Goal: Use online tool/utility: Utilize a website feature to perform a specific function

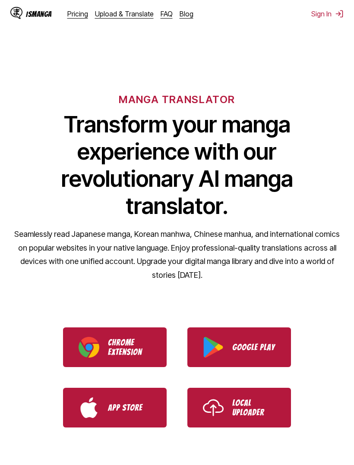
click at [243, 398] on p "Local Uploader" at bounding box center [253, 407] width 43 height 19
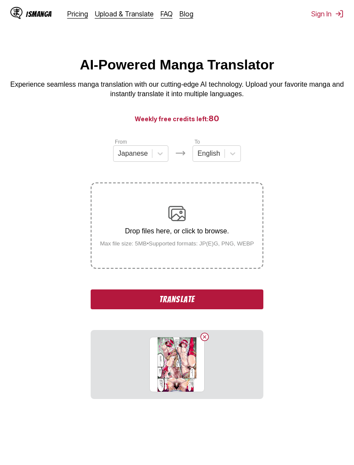
click at [208, 309] on button "Translate" at bounding box center [177, 300] width 173 height 20
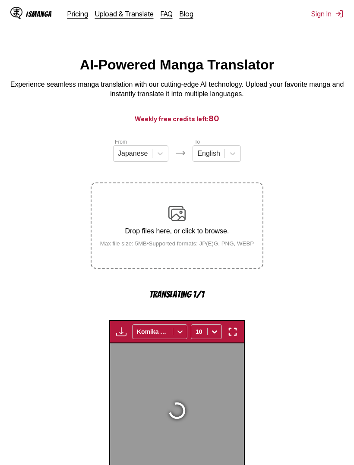
scroll to position [296, 0]
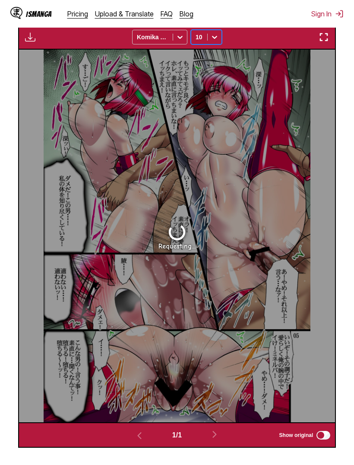
click at [256, 47] on div "Available for premium users only Komika Axis 10" at bounding box center [177, 36] width 318 height 25
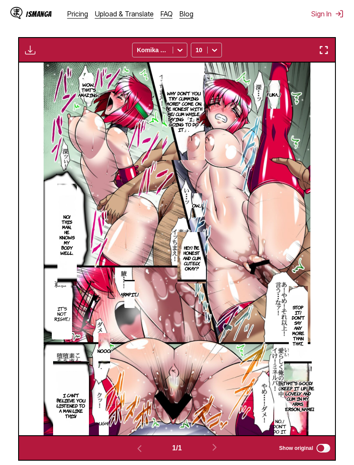
scroll to position [252, 0]
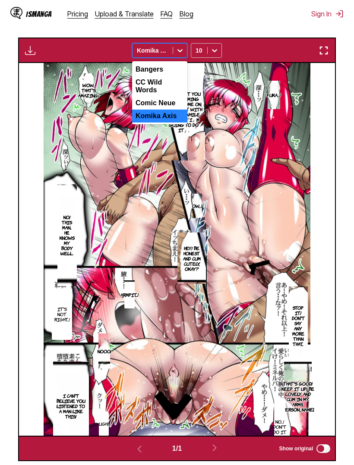
click at [173, 76] on div "Bangers" at bounding box center [159, 69] width 55 height 13
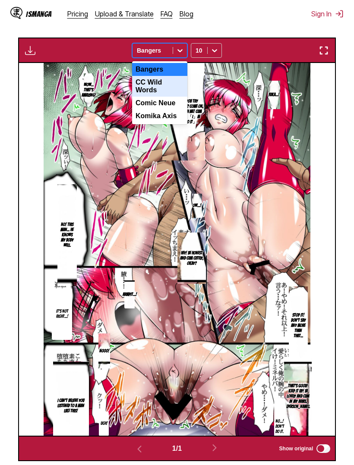
click at [174, 97] on div "CC Wild Words" at bounding box center [159, 86] width 55 height 21
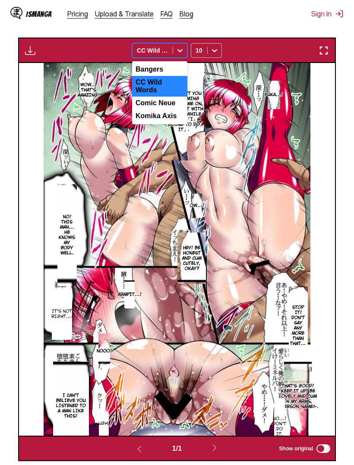
click at [176, 110] on div "Comic Neue" at bounding box center [159, 103] width 55 height 13
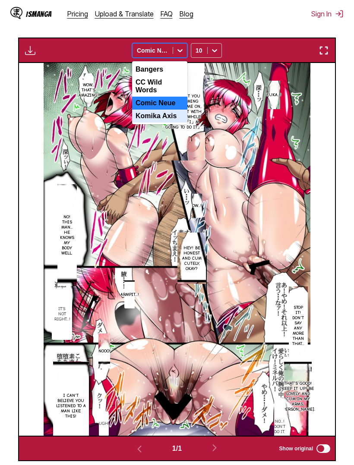
click at [169, 123] on div "Komika Axis" at bounding box center [159, 116] width 55 height 13
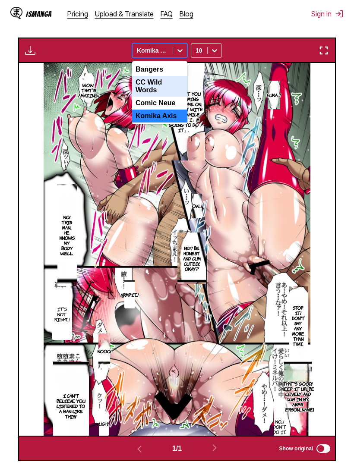
click at [170, 97] on div "CC Wild Words" at bounding box center [159, 86] width 55 height 21
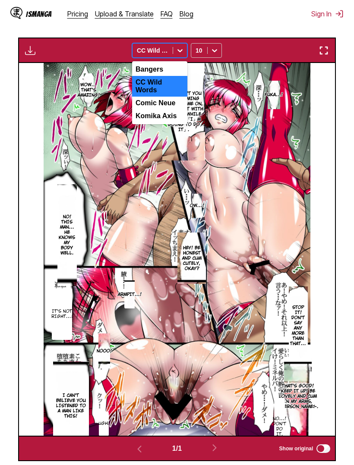
click at [173, 123] on div "Komika Axis" at bounding box center [159, 116] width 55 height 13
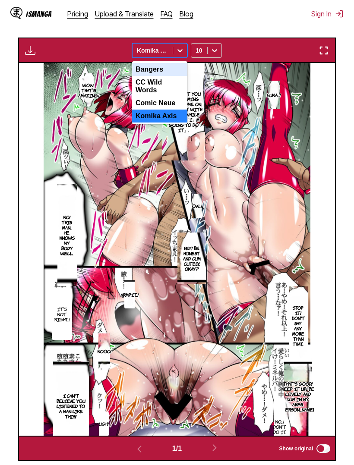
click at [173, 76] on div "Bangers" at bounding box center [159, 69] width 55 height 13
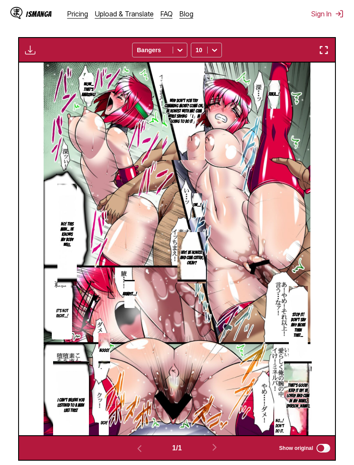
scroll to position [252, 0]
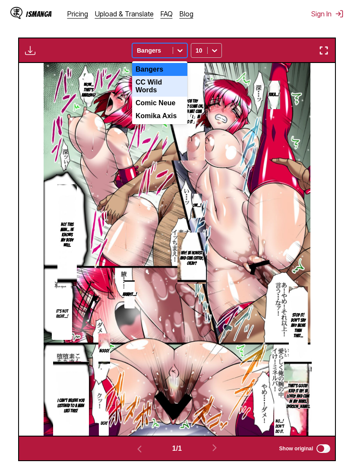
click at [172, 97] on div "CC Wild Words" at bounding box center [159, 86] width 55 height 21
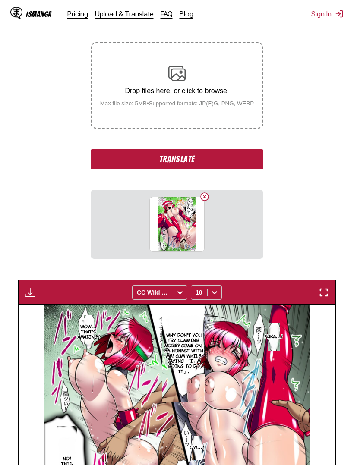
scroll to position [166, 0]
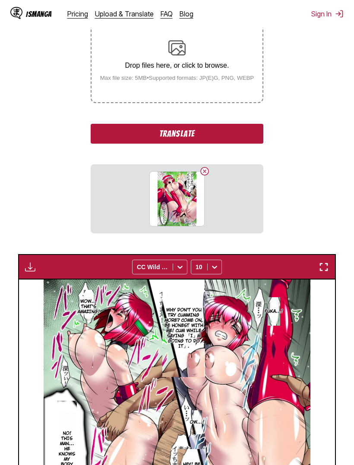
click at [224, 144] on button "Translate" at bounding box center [177, 134] width 173 height 20
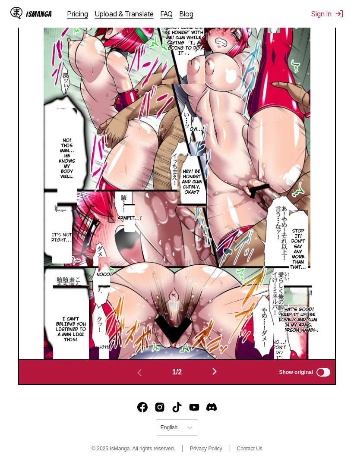
click at [216, 377] on img "button" at bounding box center [214, 371] width 10 height 10
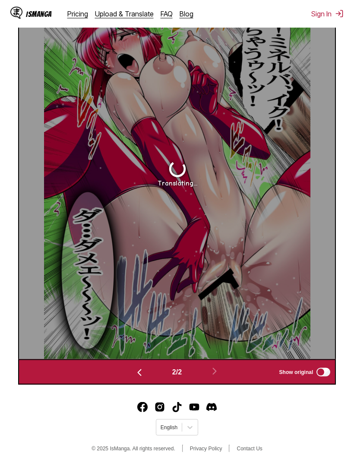
scroll to position [376, 0]
click at [141, 378] on img "button" at bounding box center [139, 373] width 10 height 10
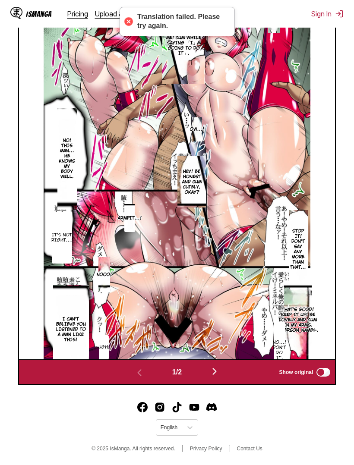
scroll to position [345, 0]
click at [220, 377] on img "button" at bounding box center [214, 371] width 10 height 10
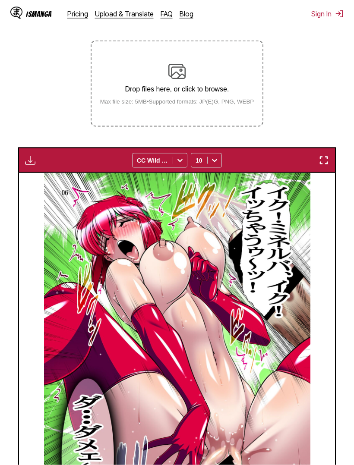
scroll to position [142, 0]
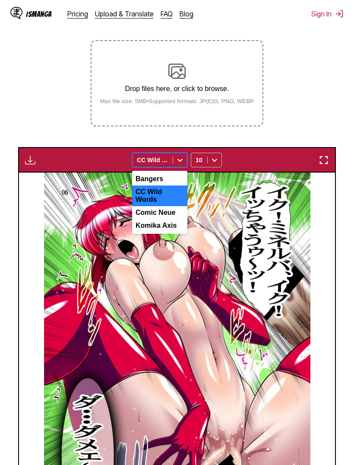
click at [176, 186] on div "Bangers" at bounding box center [159, 179] width 55 height 13
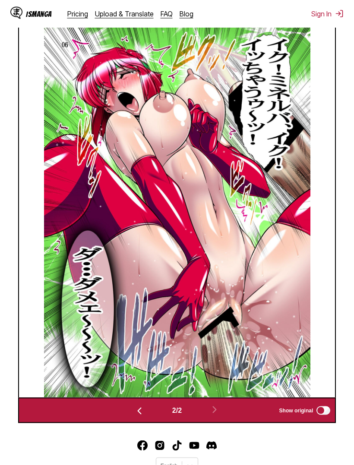
scroll to position [345, 0]
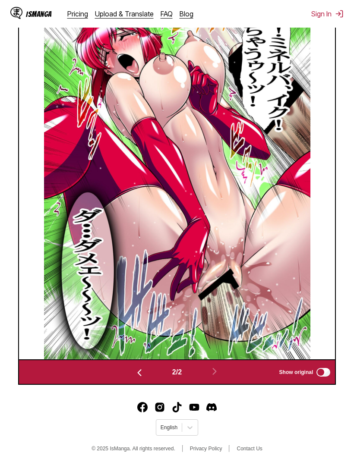
click at [44, 148] on img at bounding box center [177, 173] width 267 height 373
click at [137, 385] on div "2 / 2 Show original" at bounding box center [177, 371] width 318 height 25
click at [139, 378] on img "button" at bounding box center [139, 373] width 10 height 10
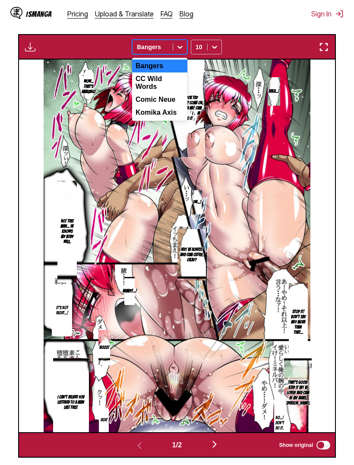
scroll to position [255, 0]
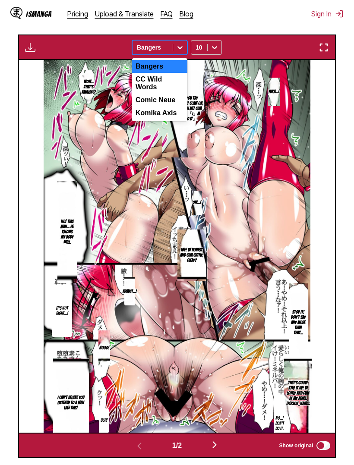
click at [178, 107] on div "Comic Neue" at bounding box center [159, 100] width 55 height 13
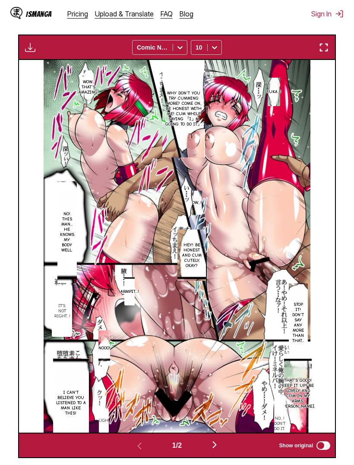
scroll to position [255, 0]
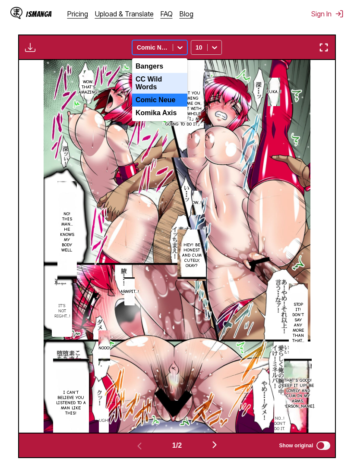
click at [178, 94] on div "CC Wild Words" at bounding box center [159, 83] width 55 height 21
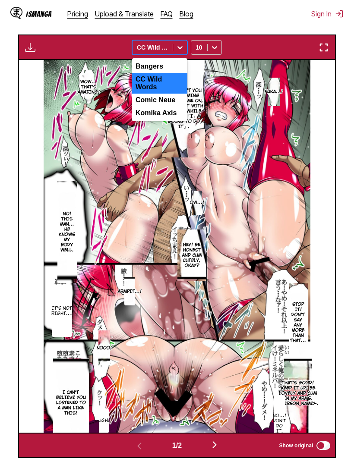
click at [176, 73] on div "Bangers" at bounding box center [159, 66] width 55 height 13
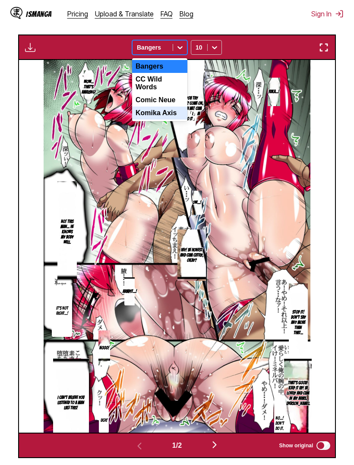
click at [177, 120] on div "Komika Axis" at bounding box center [159, 113] width 55 height 13
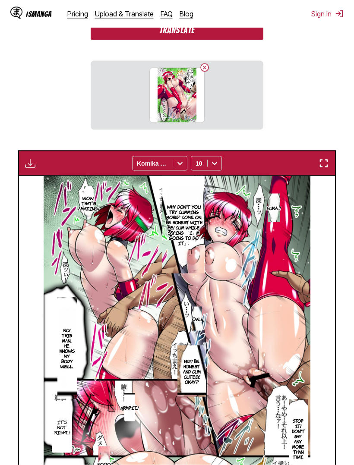
scroll to position [270, 0]
click at [227, 40] on button "Translate" at bounding box center [177, 30] width 173 height 20
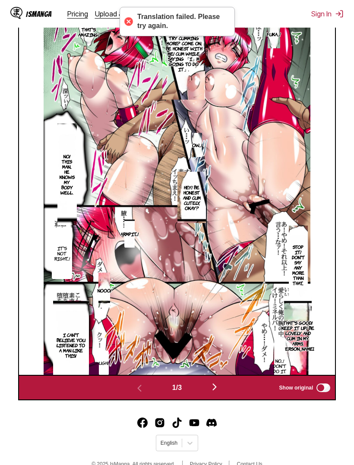
scroll to position [345, 0]
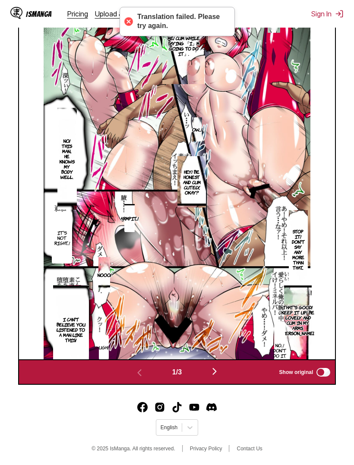
click at [218, 377] on img "button" at bounding box center [214, 371] width 10 height 10
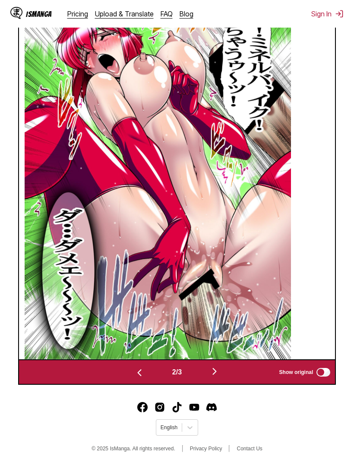
click at [218, 360] on img at bounding box center [158, 173] width 267 height 373
click at [219, 377] on img "button" at bounding box center [214, 371] width 10 height 10
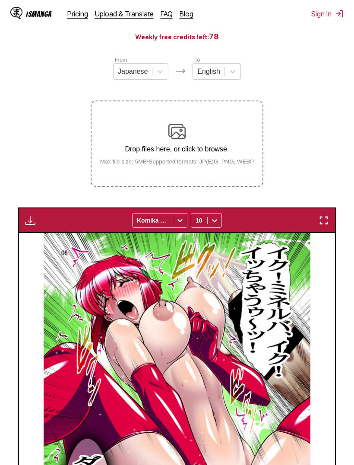
scroll to position [130, 0]
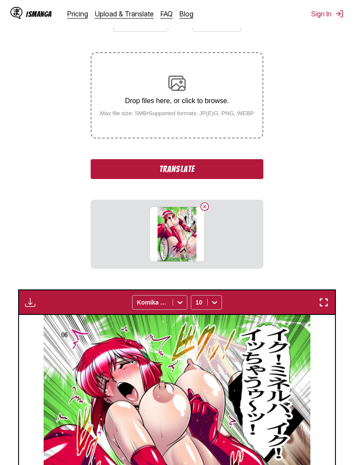
click at [217, 179] on button "Translate" at bounding box center [177, 169] width 173 height 20
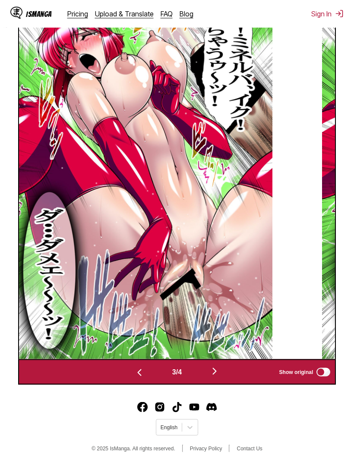
scroll to position [330, 0]
click at [140, 378] on img "button" at bounding box center [139, 373] width 10 height 10
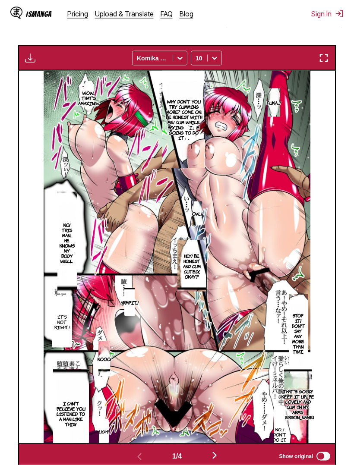
scroll to position [243, 0]
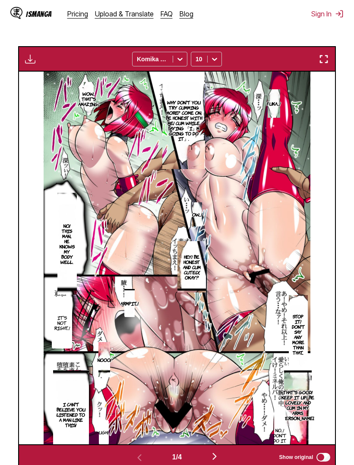
click at [25, 64] on img "button" at bounding box center [30, 59] width 10 height 10
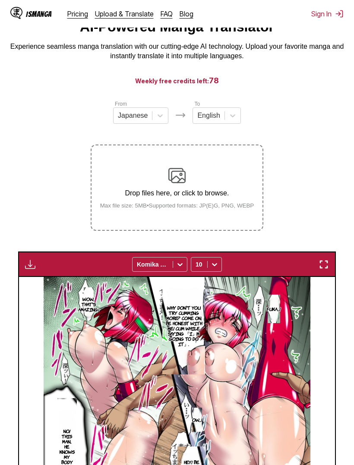
scroll to position [25, 0]
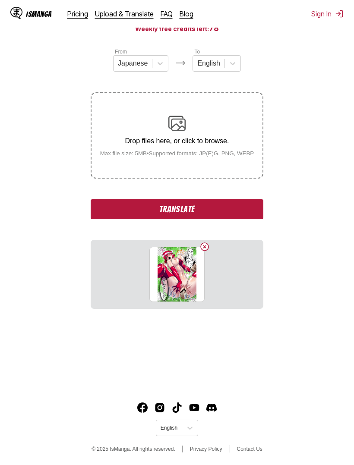
click at [213, 219] on button "Translate" at bounding box center [177, 209] width 173 height 20
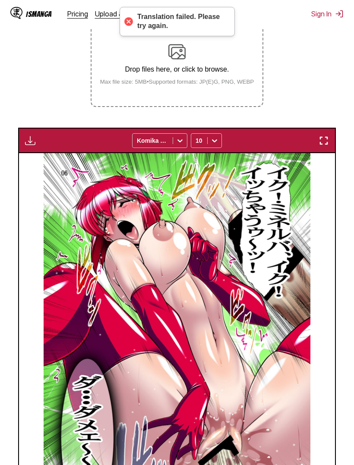
scroll to position [265, 0]
